Goal: Transaction & Acquisition: Download file/media

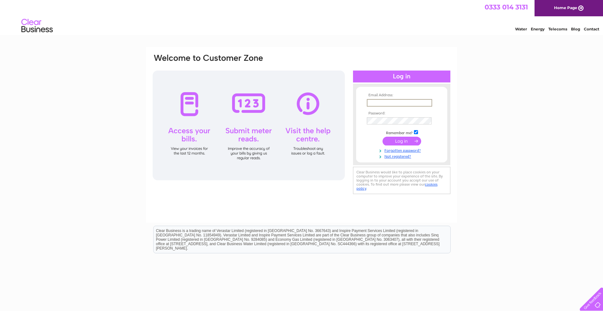
type input "tradingpost45@gmail.com"
click at [408, 142] on input "submit" at bounding box center [401, 141] width 39 height 9
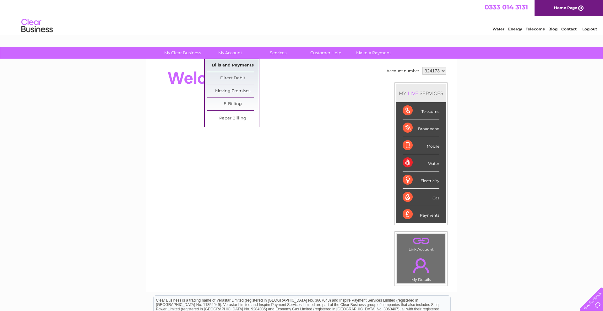
click at [238, 63] on link "Bills and Payments" at bounding box center [233, 65] width 52 height 13
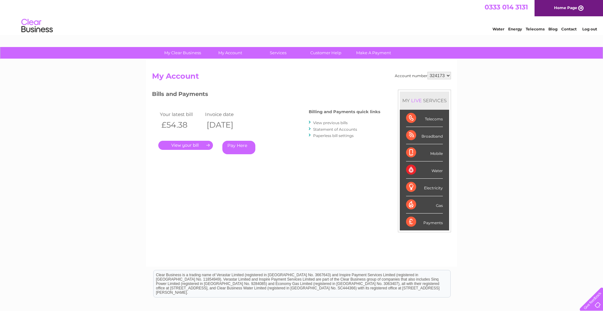
click at [188, 146] on link "." at bounding box center [185, 145] width 55 height 9
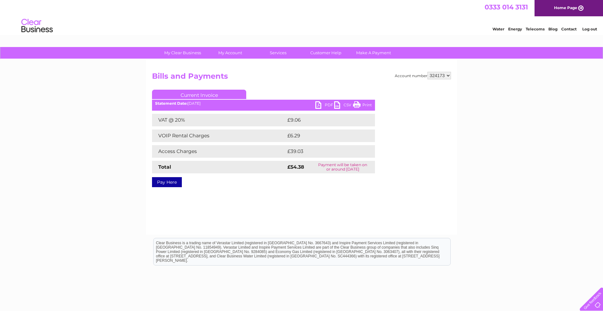
click at [322, 108] on link "PDF" at bounding box center [324, 105] width 19 height 9
click at [318, 107] on link "PDF" at bounding box center [324, 105] width 19 height 9
